Goal: Transaction & Acquisition: Purchase product/service

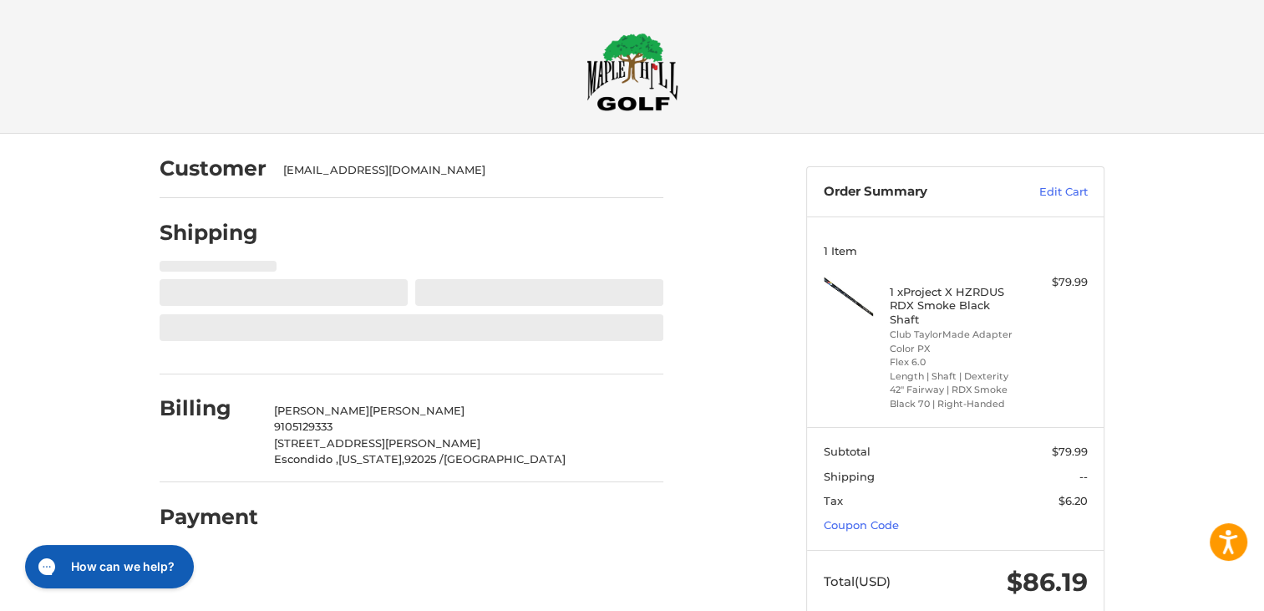
select select "**"
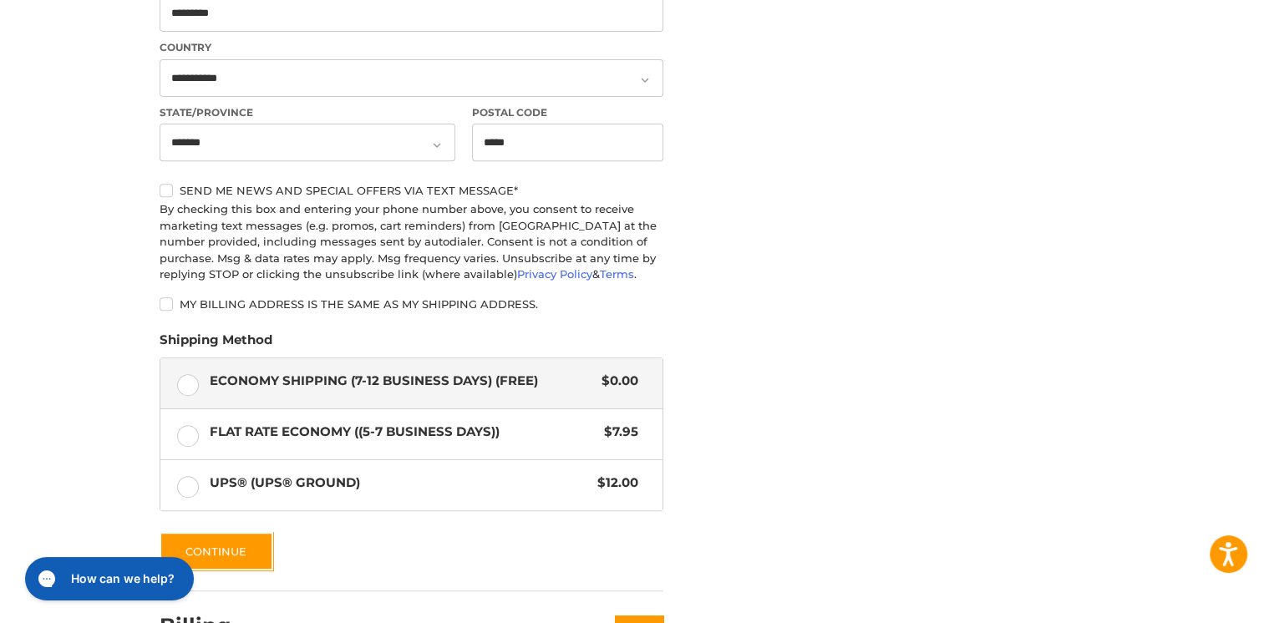
scroll to position [741, 0]
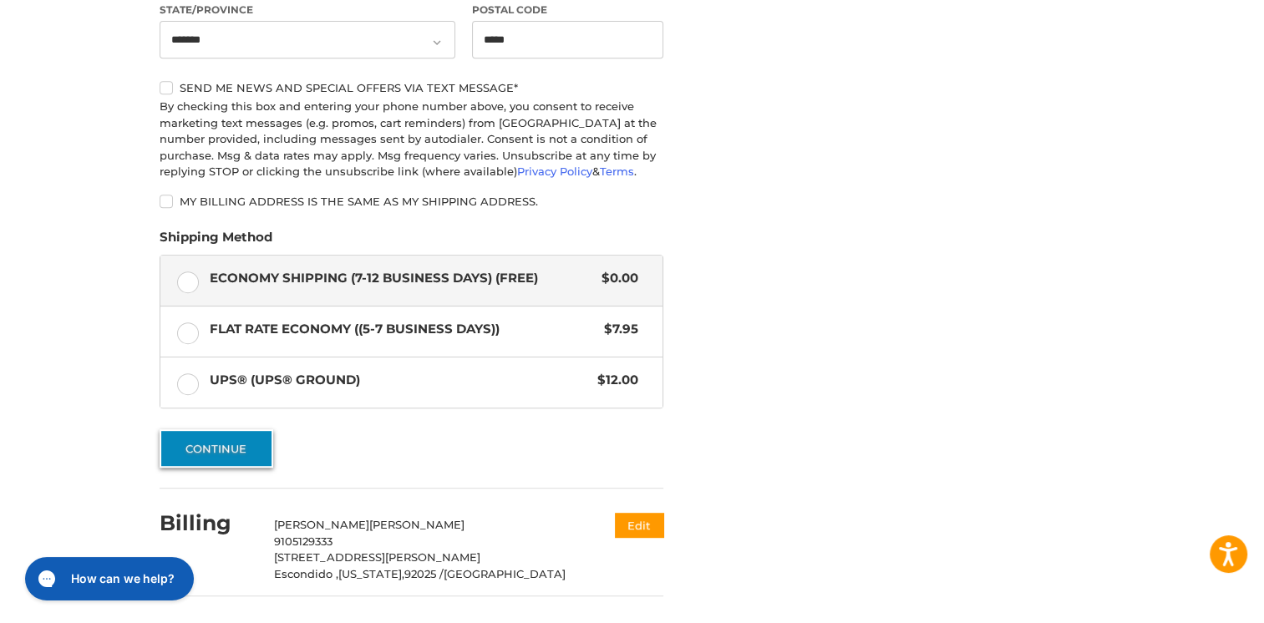
click at [201, 456] on button "Continue" at bounding box center [217, 448] width 114 height 38
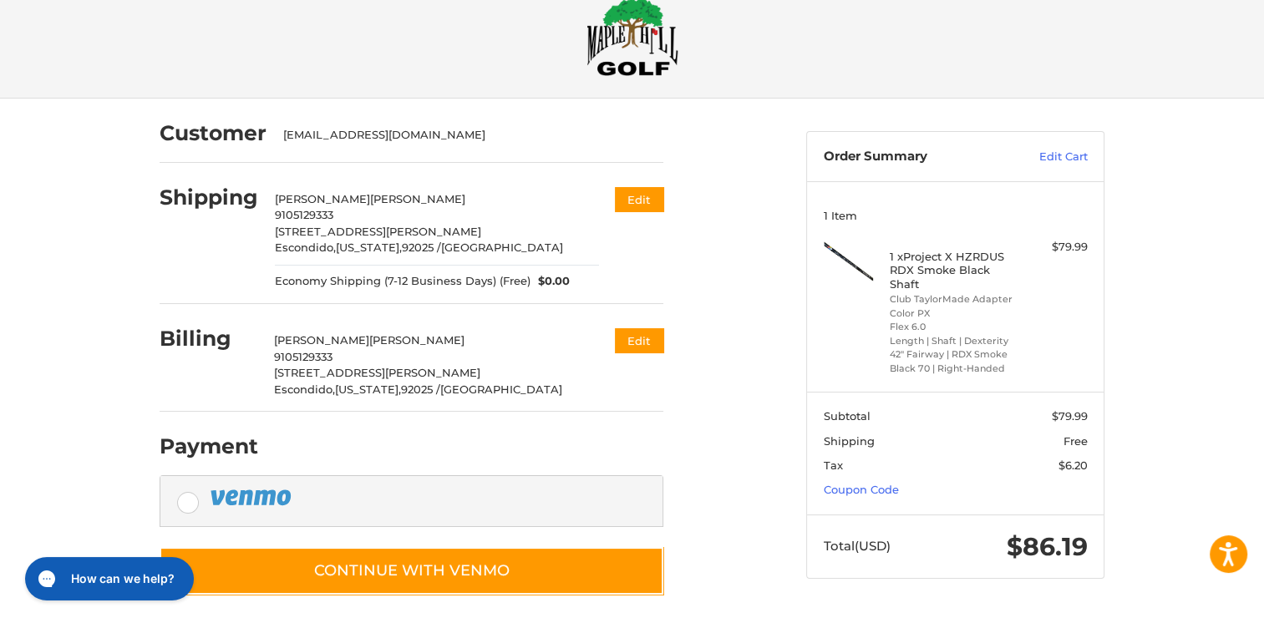
scroll to position [43, 0]
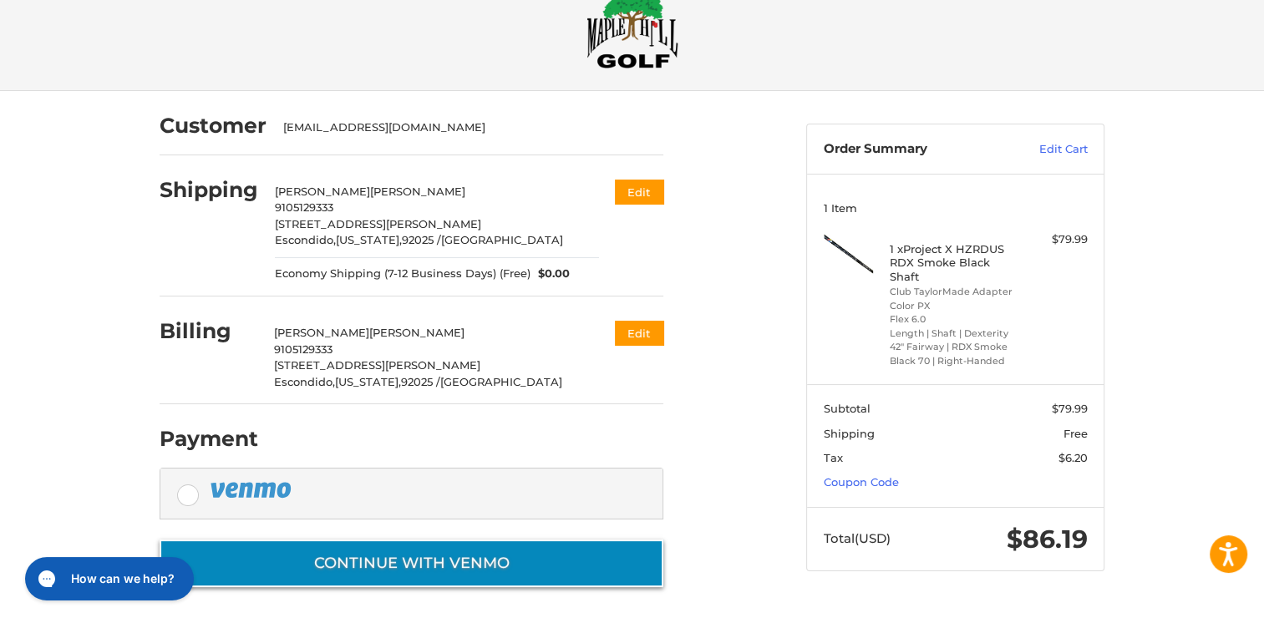
click at [505, 551] on button "Continue with Venmo" at bounding box center [412, 564] width 504 height 48
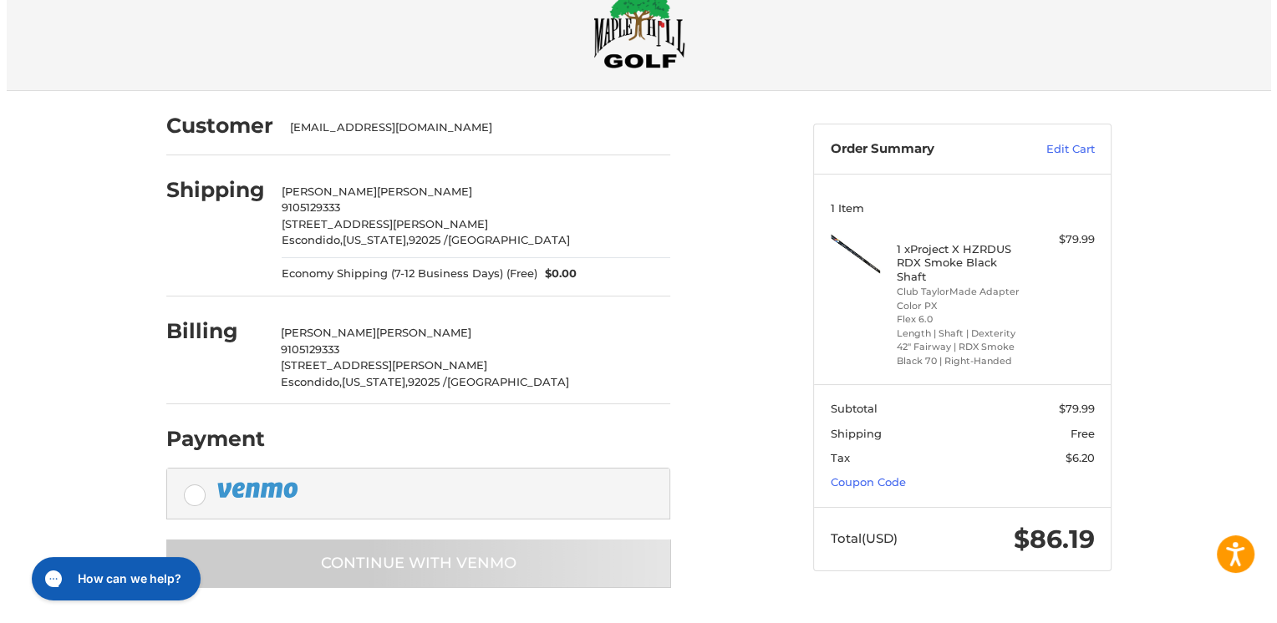
scroll to position [0, 0]
